Goal: Navigation & Orientation: Find specific page/section

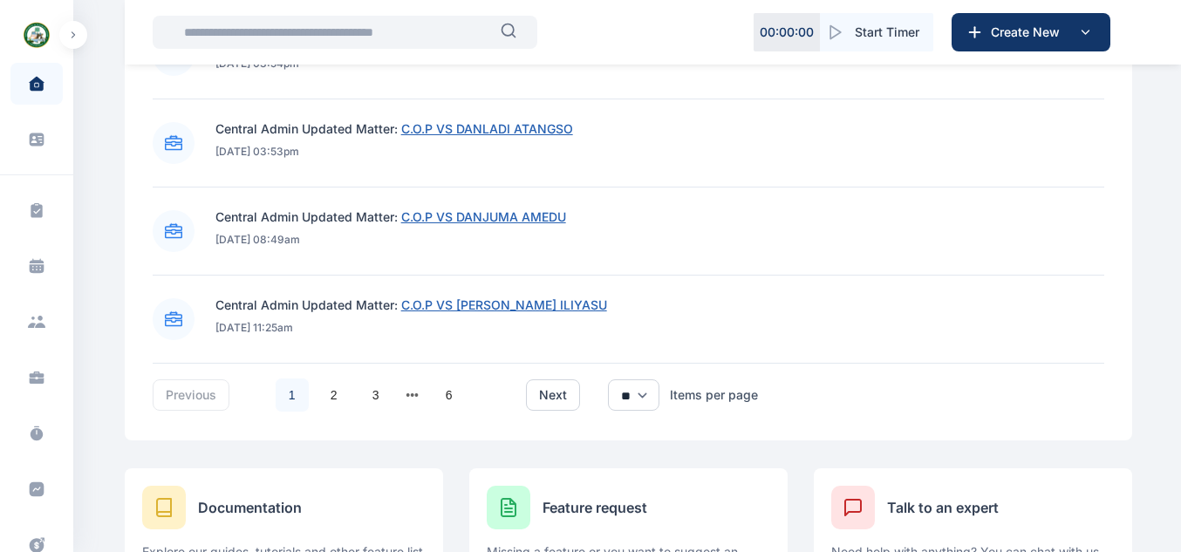
scroll to position [1465, 0]
click at [486, 215] on span "C.O.P VS DANJUMA AMEDU" at bounding box center [483, 215] width 165 height 15
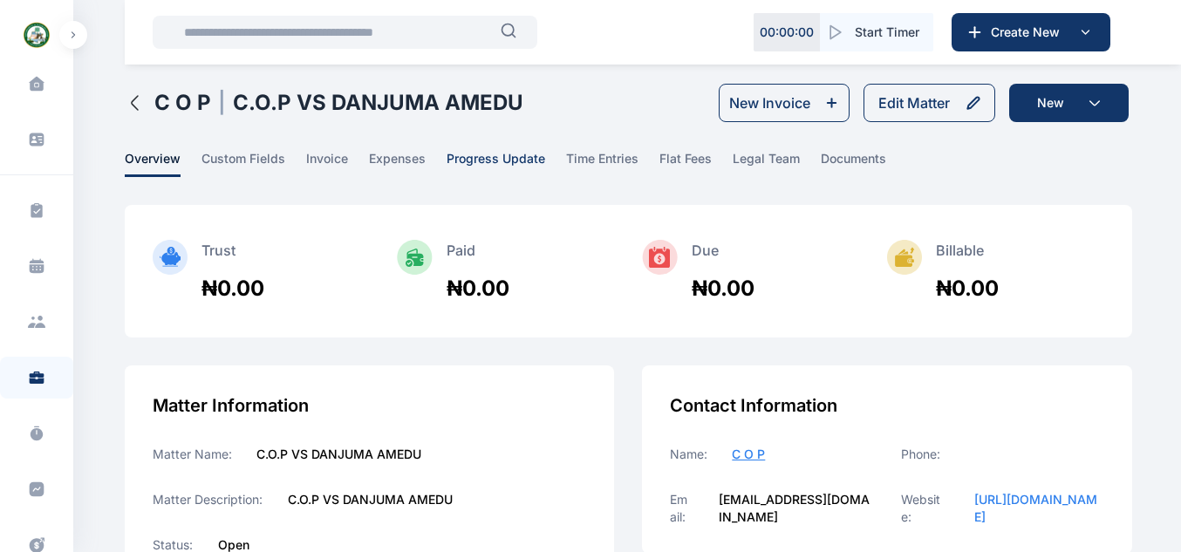
click at [467, 161] on span "progress update" at bounding box center [496, 163] width 99 height 27
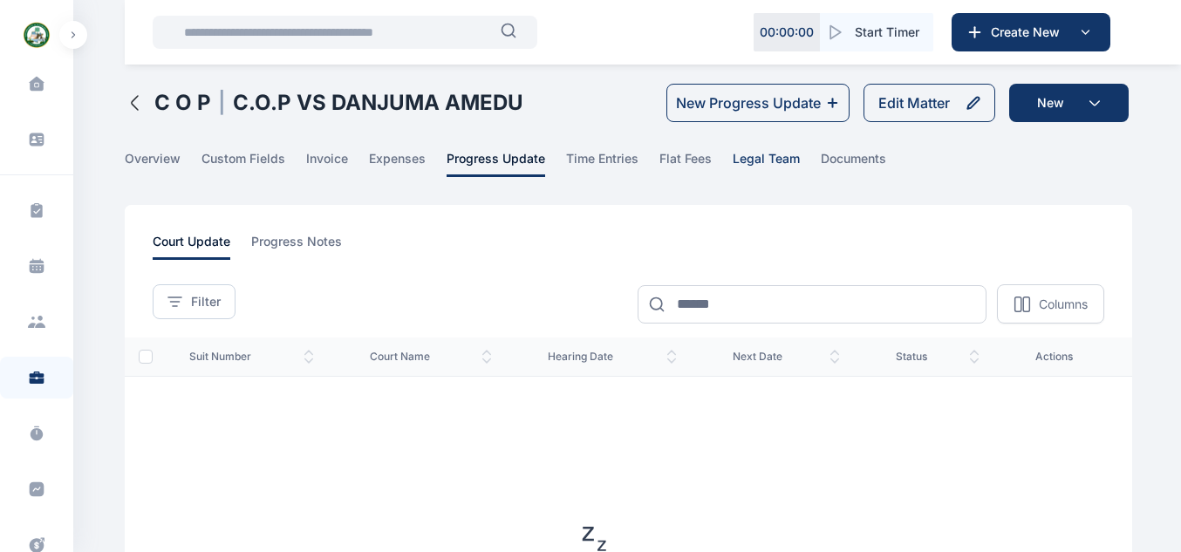
click at [758, 152] on span "legal team" at bounding box center [766, 163] width 67 height 27
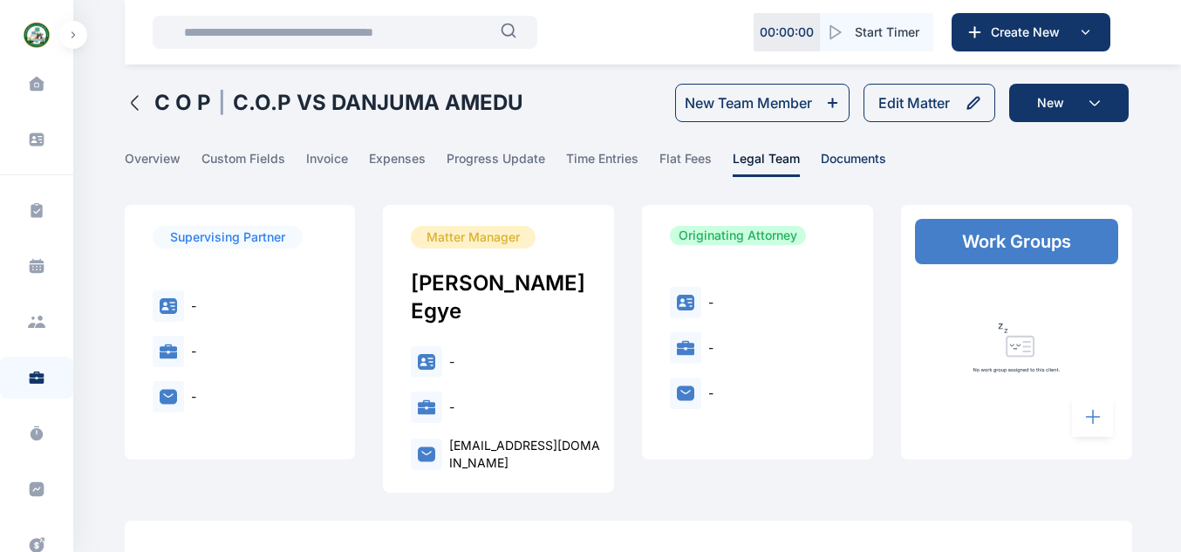
click at [869, 158] on span "documents" at bounding box center [853, 163] width 65 height 27
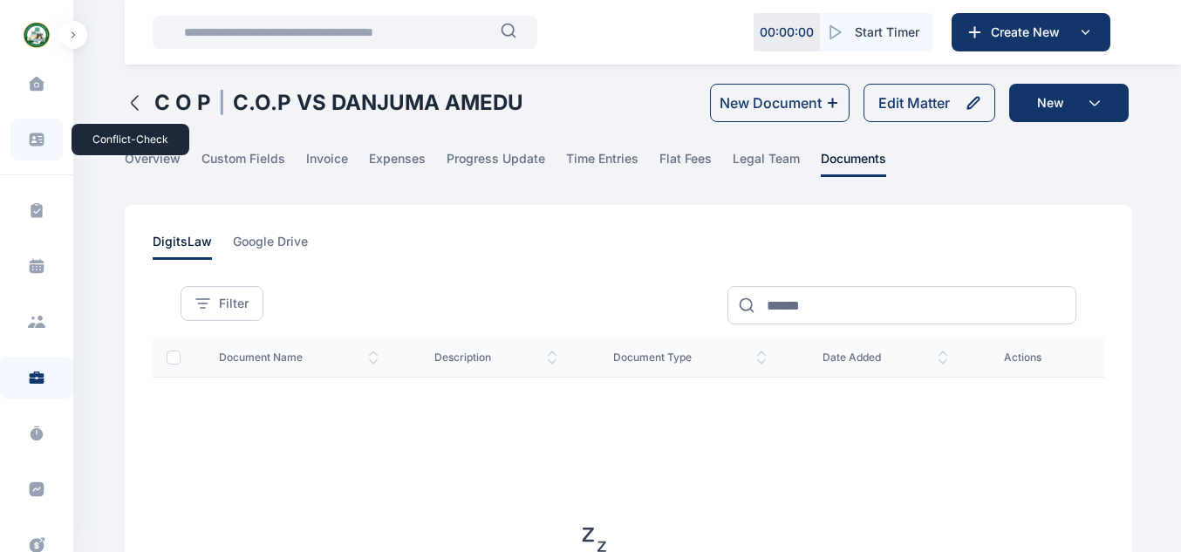
click at [39, 147] on icon at bounding box center [36, 139] width 17 height 17
